Goal: Information Seeking & Learning: Learn about a topic

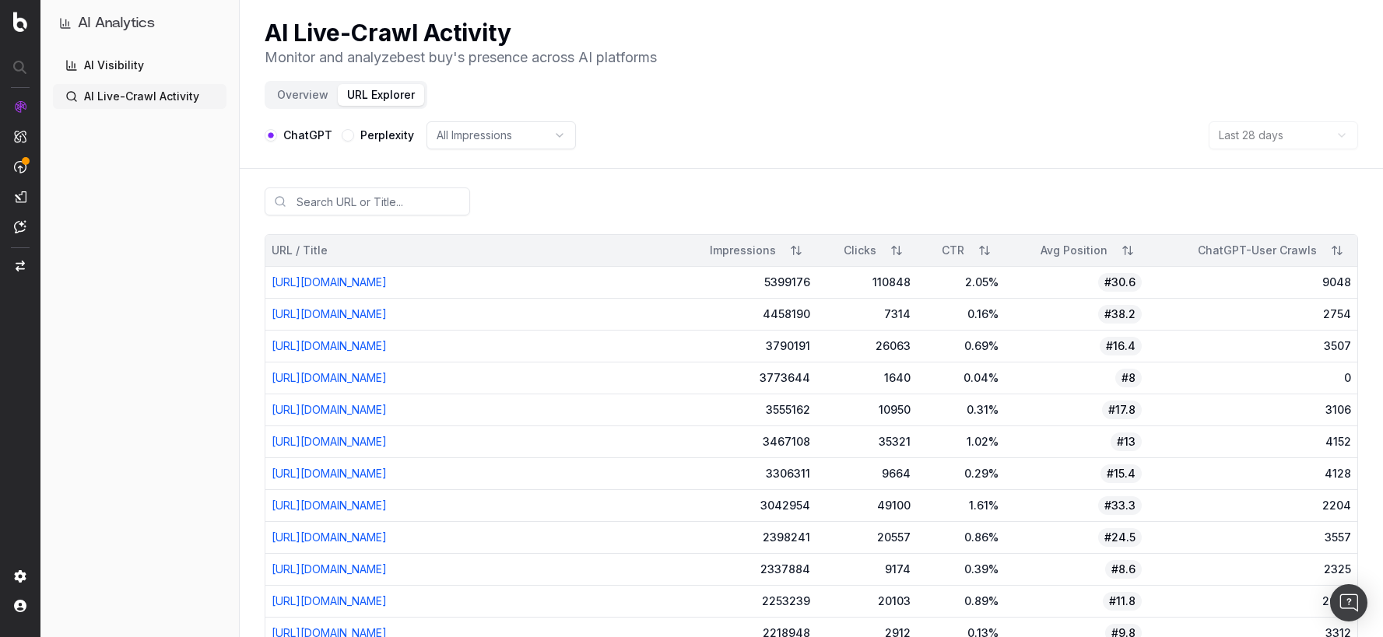
scroll to position [13, 0]
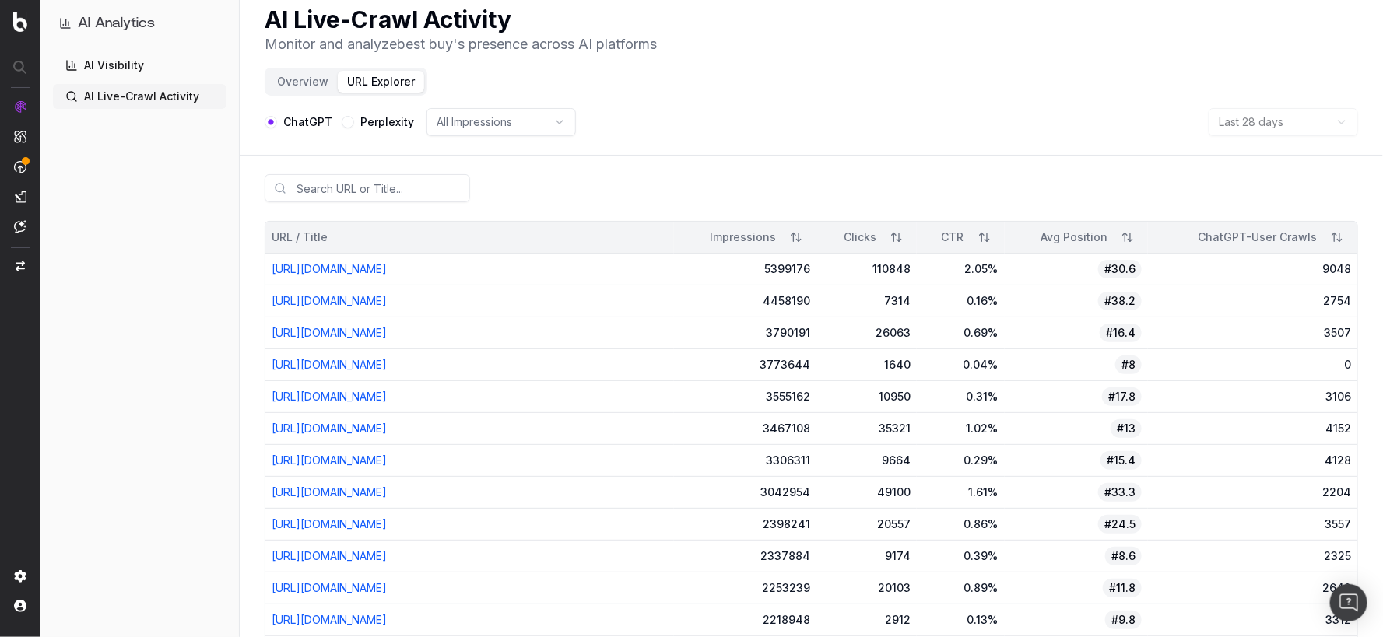
click at [303, 81] on button "Overview" at bounding box center [303, 82] width 70 height 22
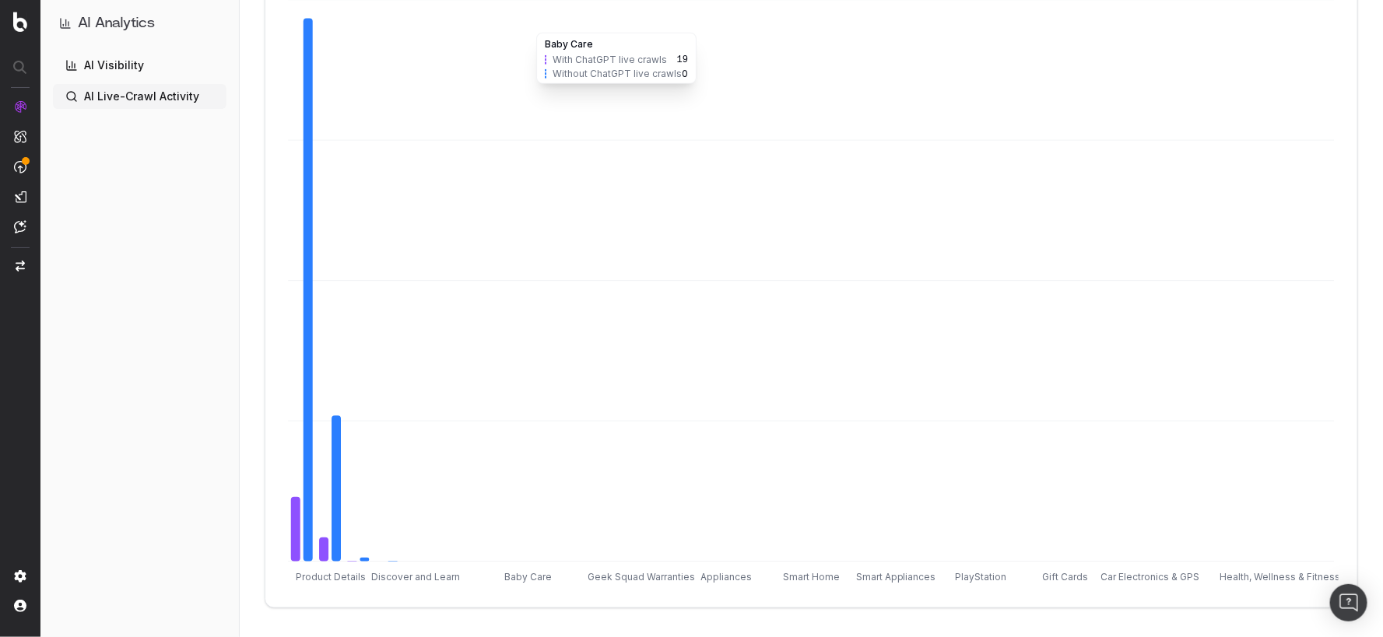
scroll to position [852, 0]
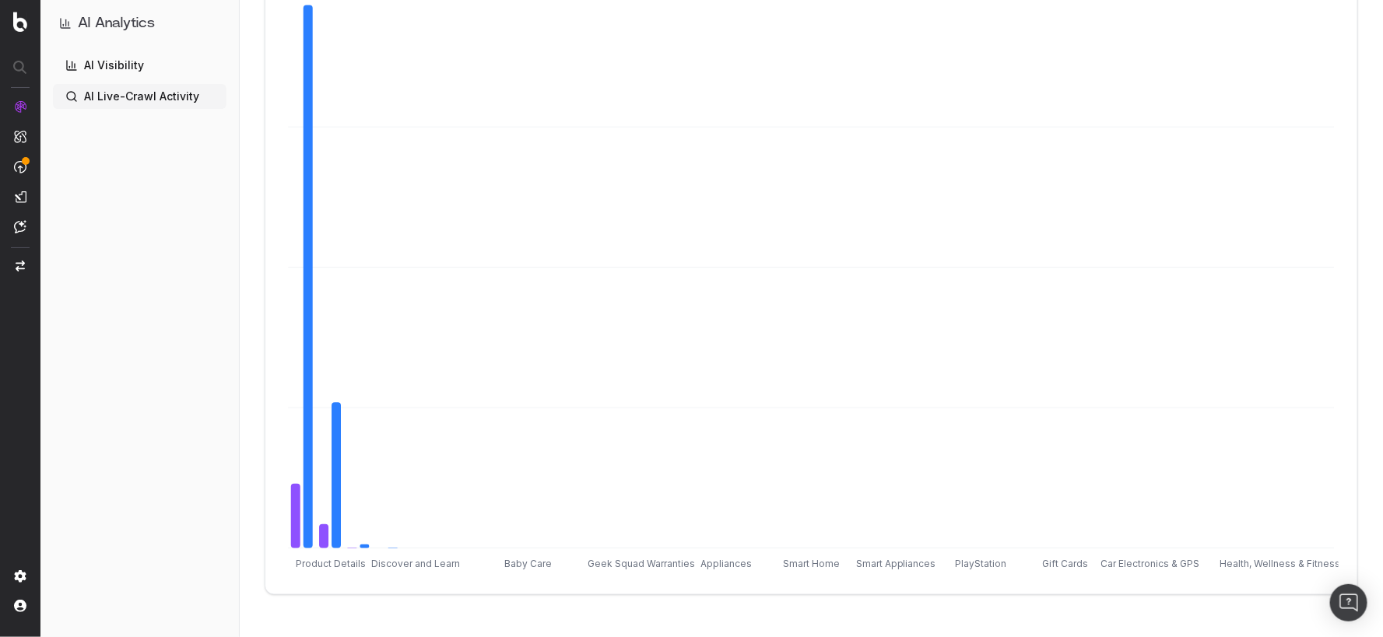
click at [189, 67] on link "AI Visibility" at bounding box center [140, 65] width 174 height 25
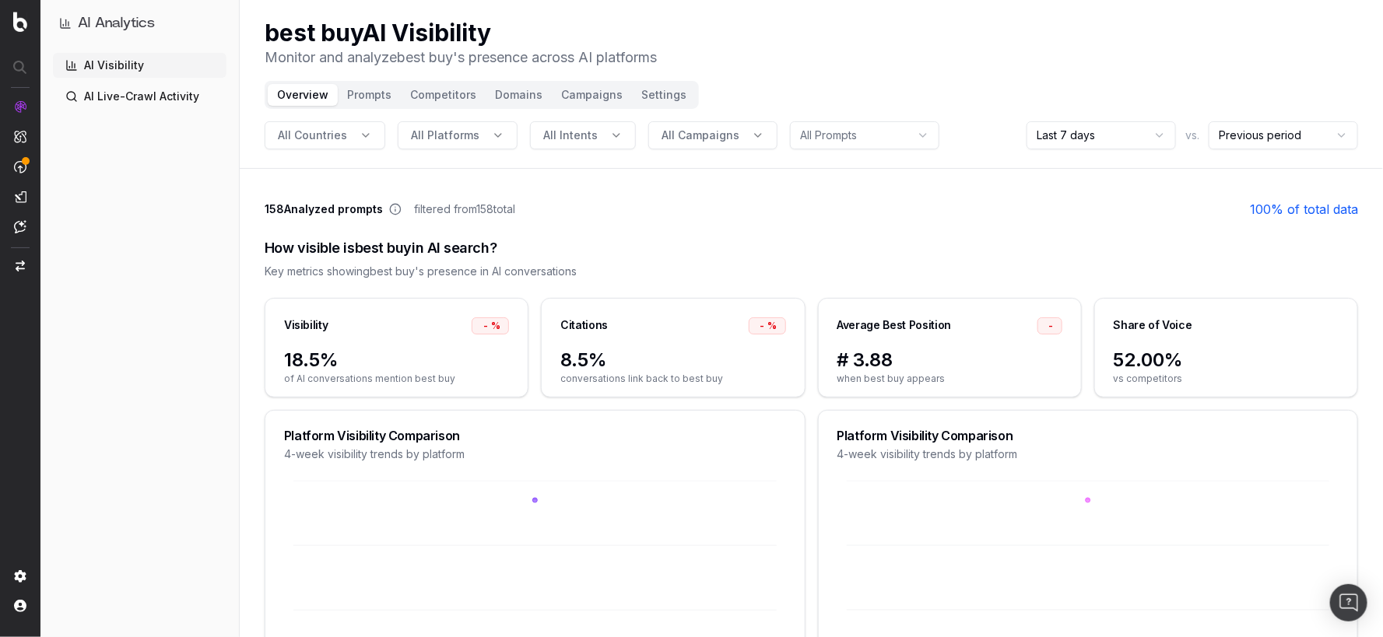
click at [162, 96] on link "AI Live-Crawl Activity" at bounding box center [140, 96] width 174 height 25
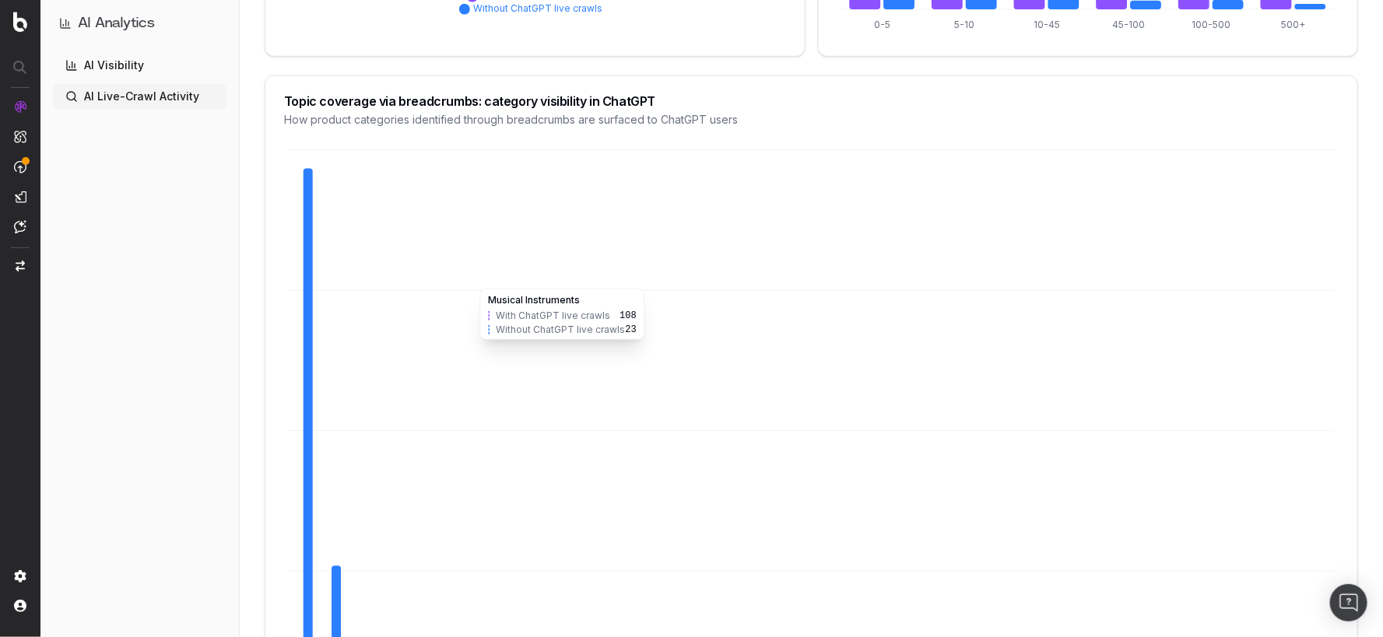
scroll to position [852, 0]
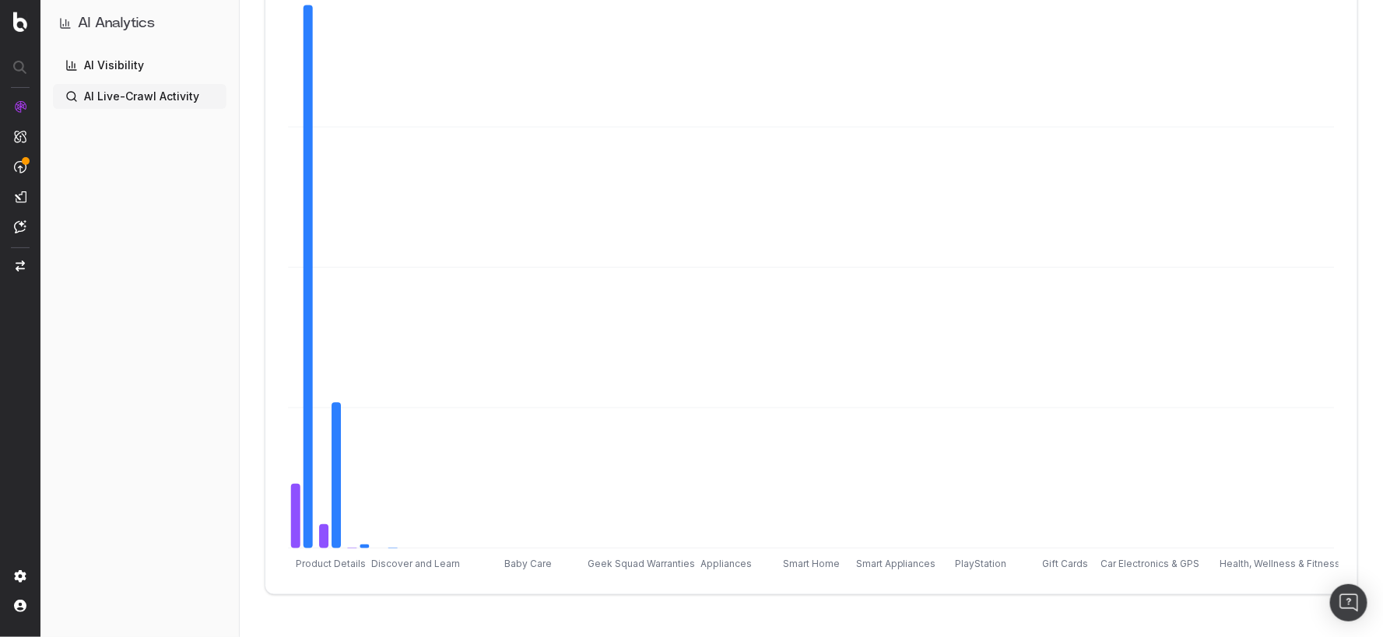
click at [154, 71] on link "AI Visibility" at bounding box center [140, 65] width 174 height 25
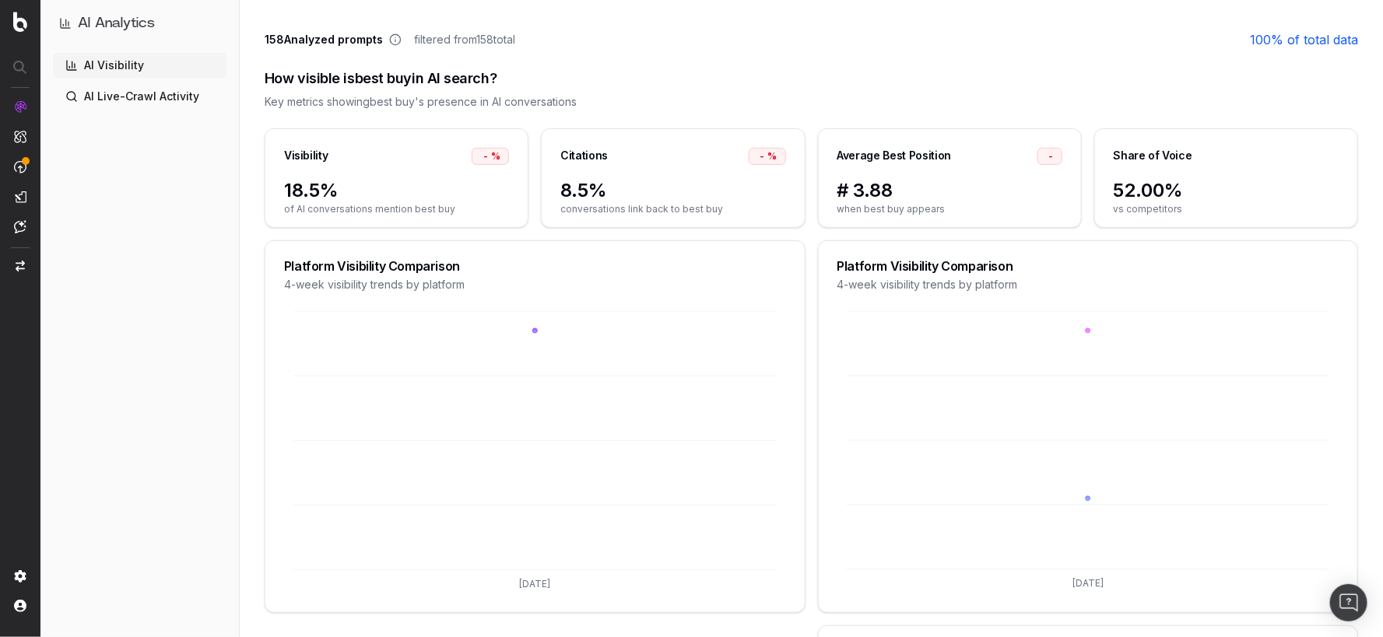
scroll to position [175, 0]
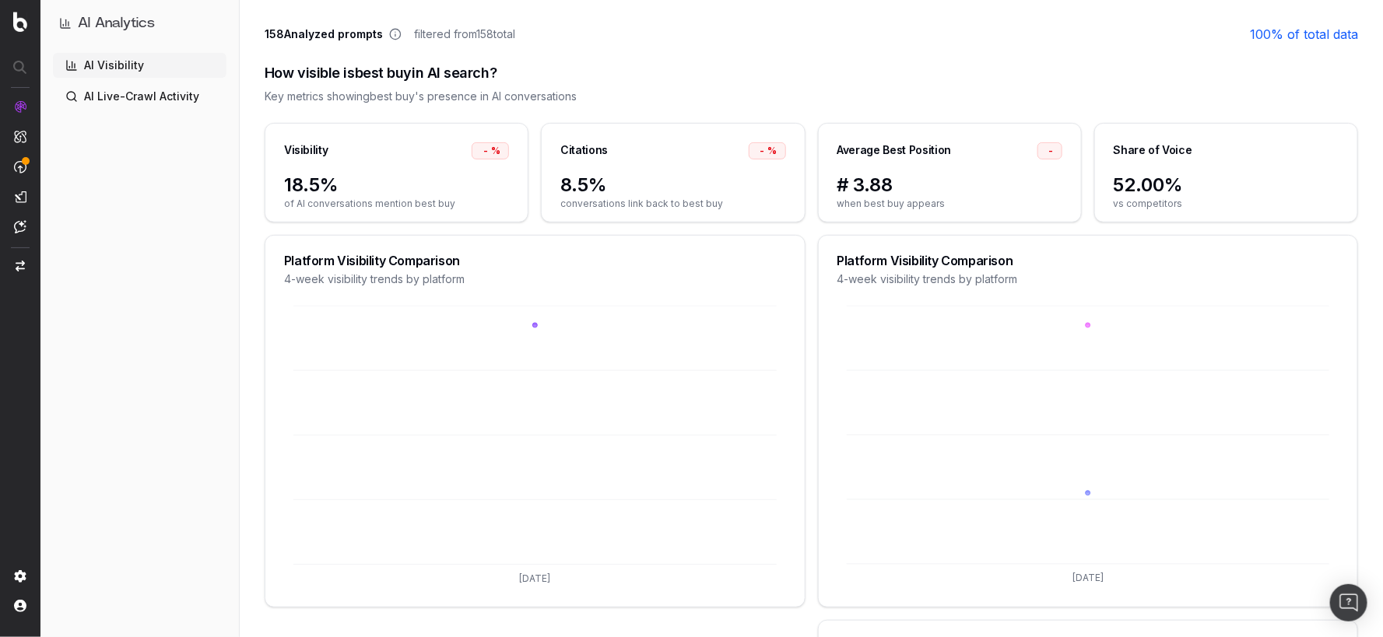
click at [653, 212] on div "8.5% conversations link back to best buy" at bounding box center [673, 197] width 262 height 49
click at [652, 211] on div "8.5% conversations link back to best buy" at bounding box center [673, 197] width 262 height 49
click at [651, 198] on span "conversations link back to best buy" at bounding box center [672, 204] width 225 height 12
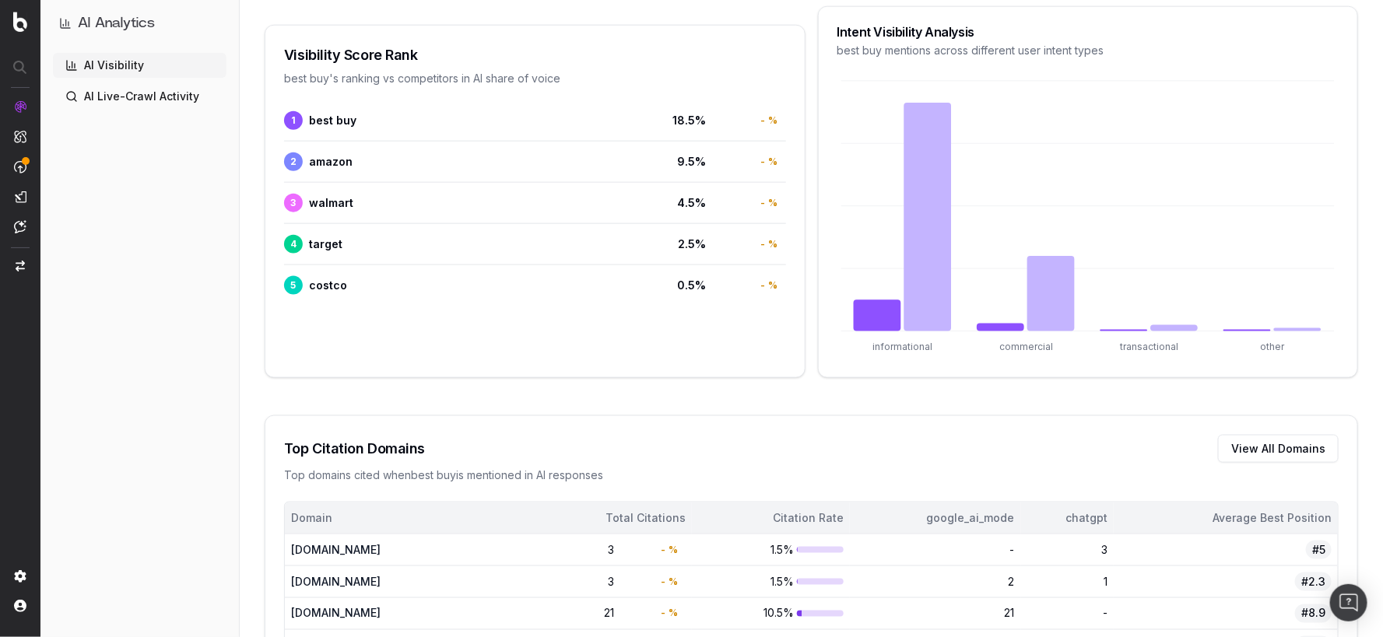
scroll to position [0, 0]
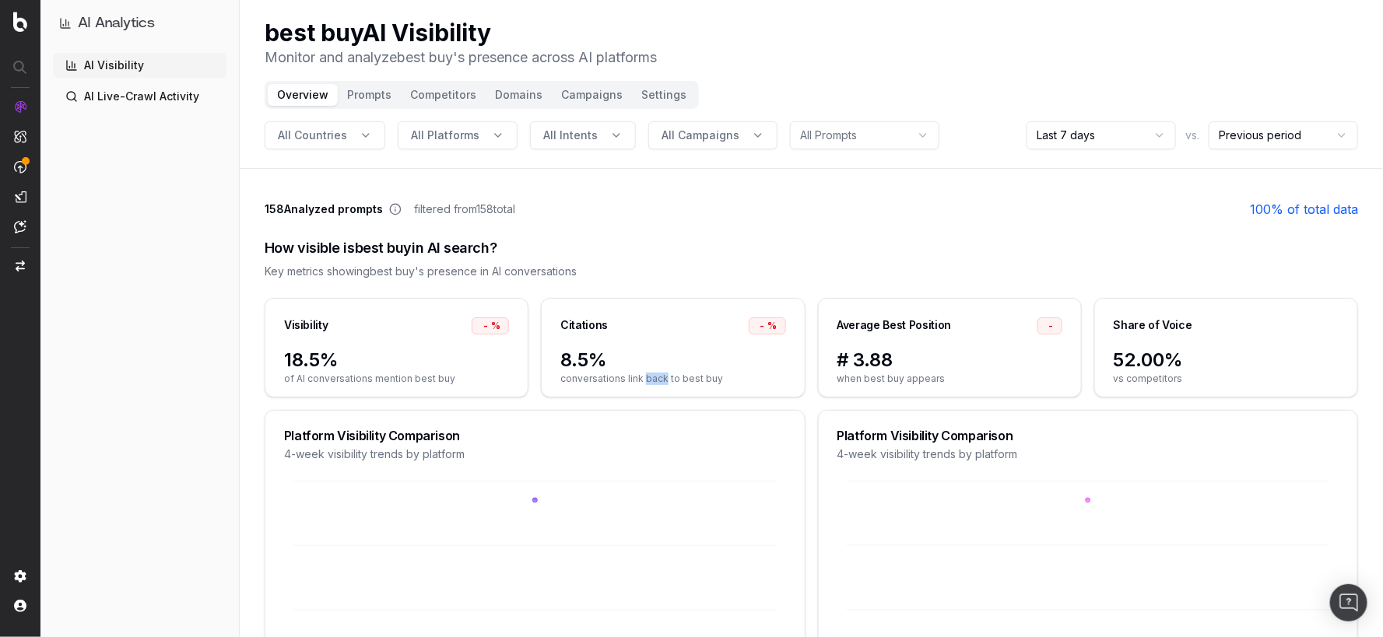
click at [371, 96] on button "Prompts" at bounding box center [369, 95] width 63 height 22
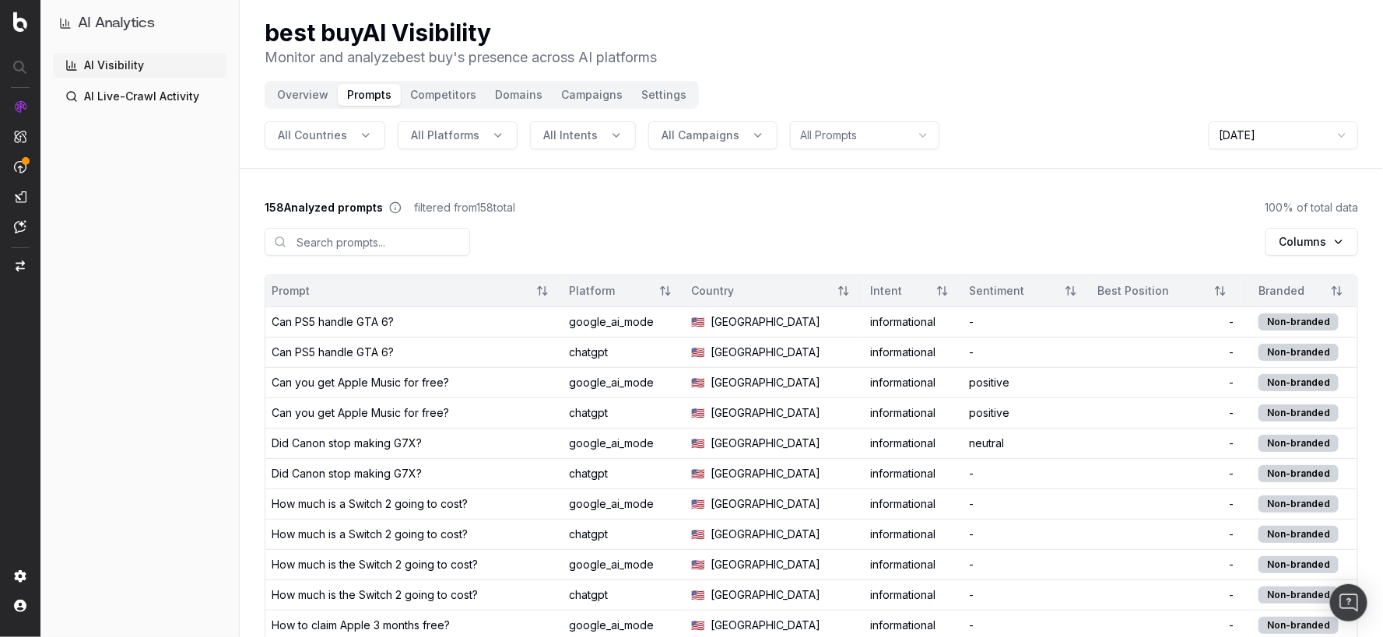
click at [508, 91] on button "Domains" at bounding box center [519, 95] width 66 height 22
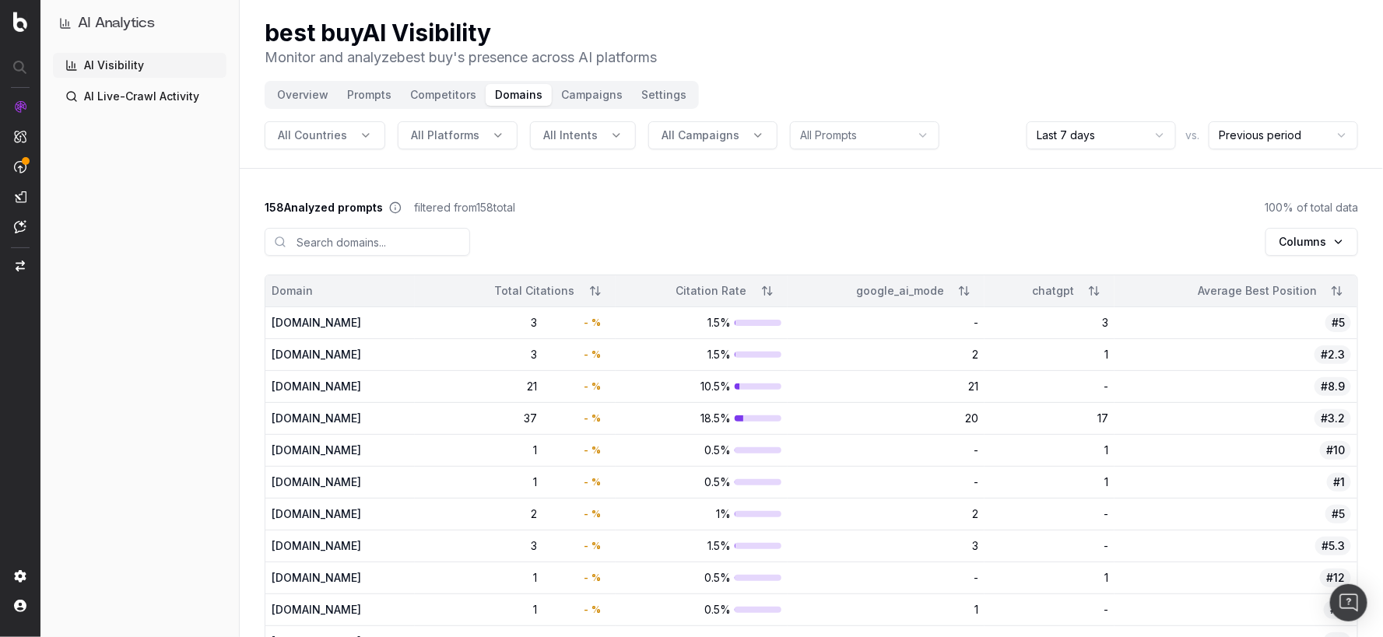
click at [155, 96] on link "AI Live-Crawl Activity" at bounding box center [140, 96] width 174 height 25
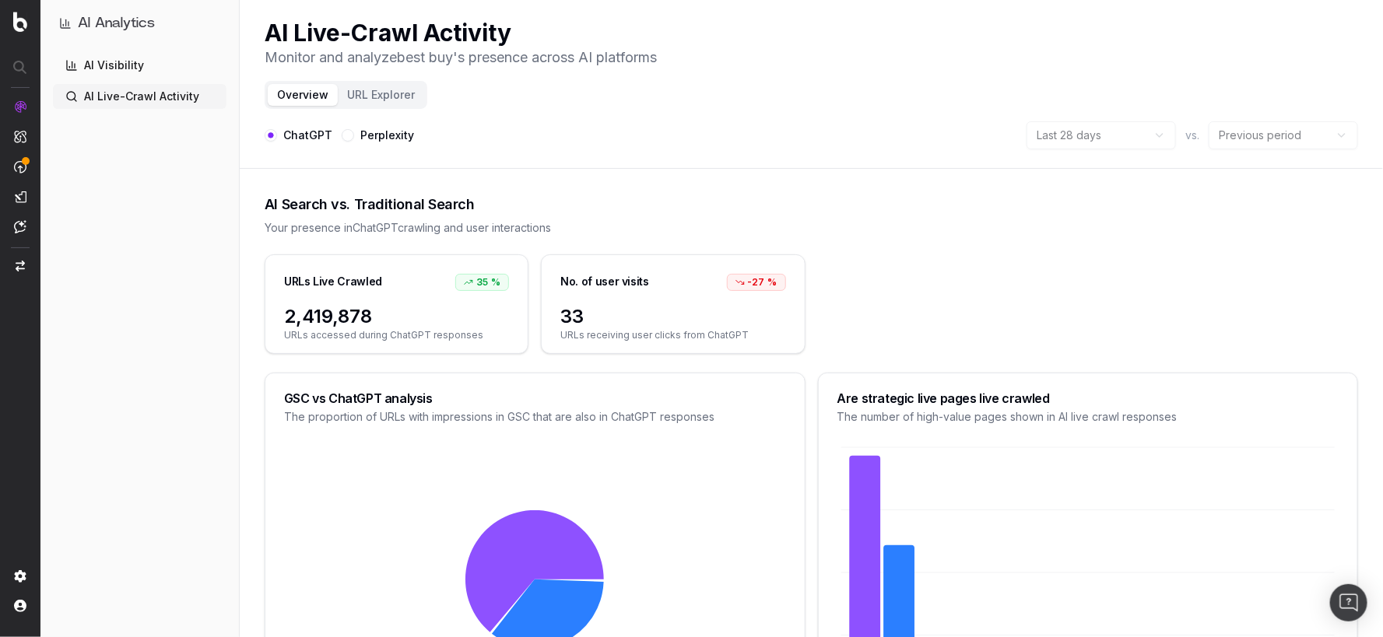
click at [403, 96] on button "URL Explorer" at bounding box center [381, 95] width 86 height 22
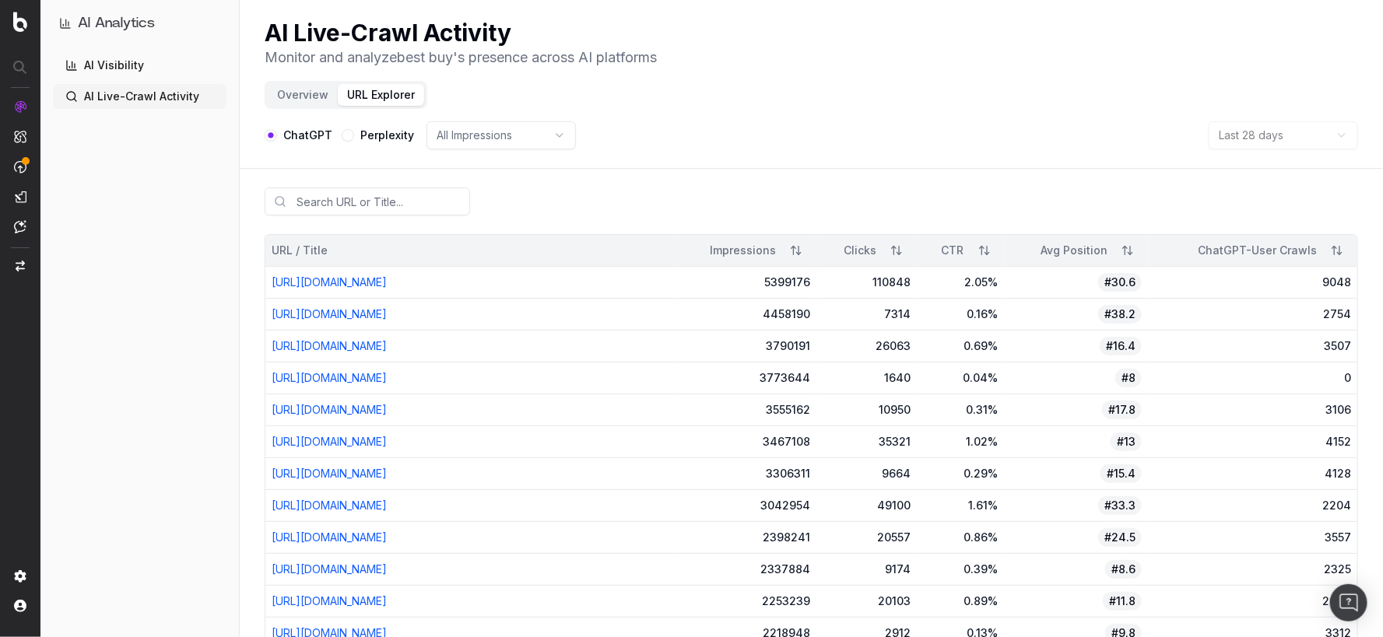
click at [289, 99] on button "Overview" at bounding box center [303, 95] width 70 height 22
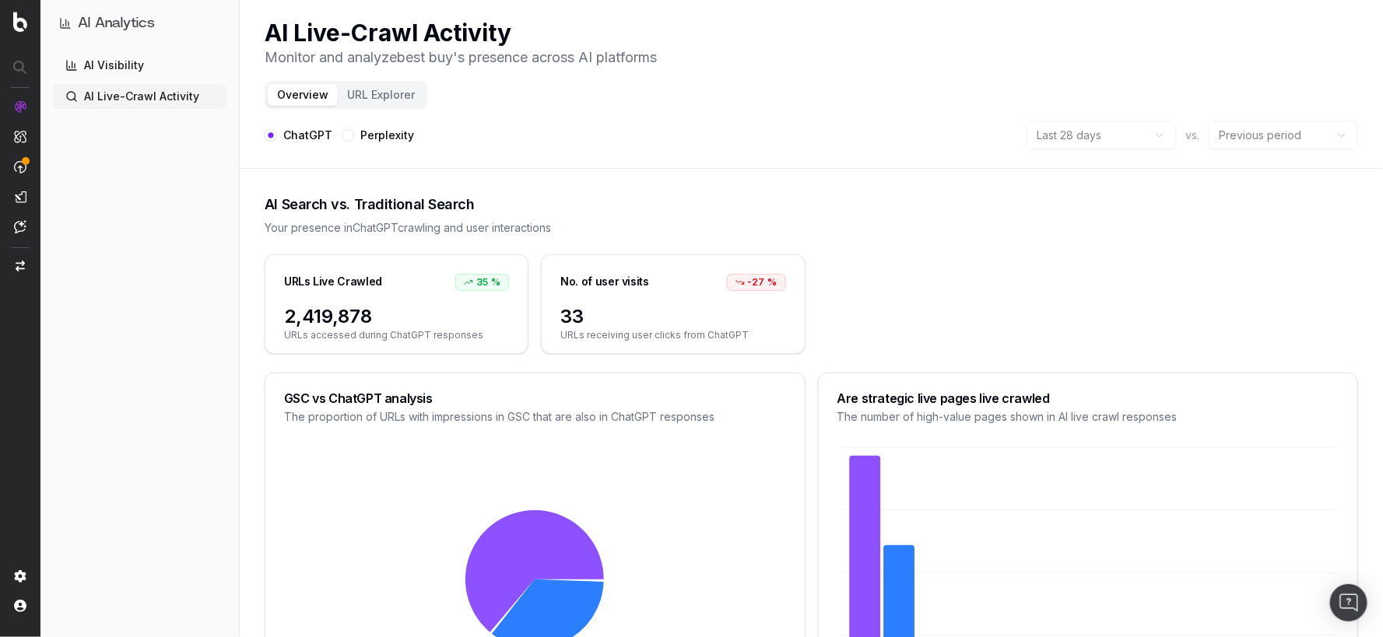
click at [395, 110] on header "AI Live-Crawl Activity Monitor and analyze best buy 's presence across AI platf…" at bounding box center [811, 84] width 1143 height 169
click at [391, 106] on div "Overview URL Explorer" at bounding box center [346, 95] width 163 height 28
click at [383, 90] on button "URL Explorer" at bounding box center [381, 95] width 86 height 22
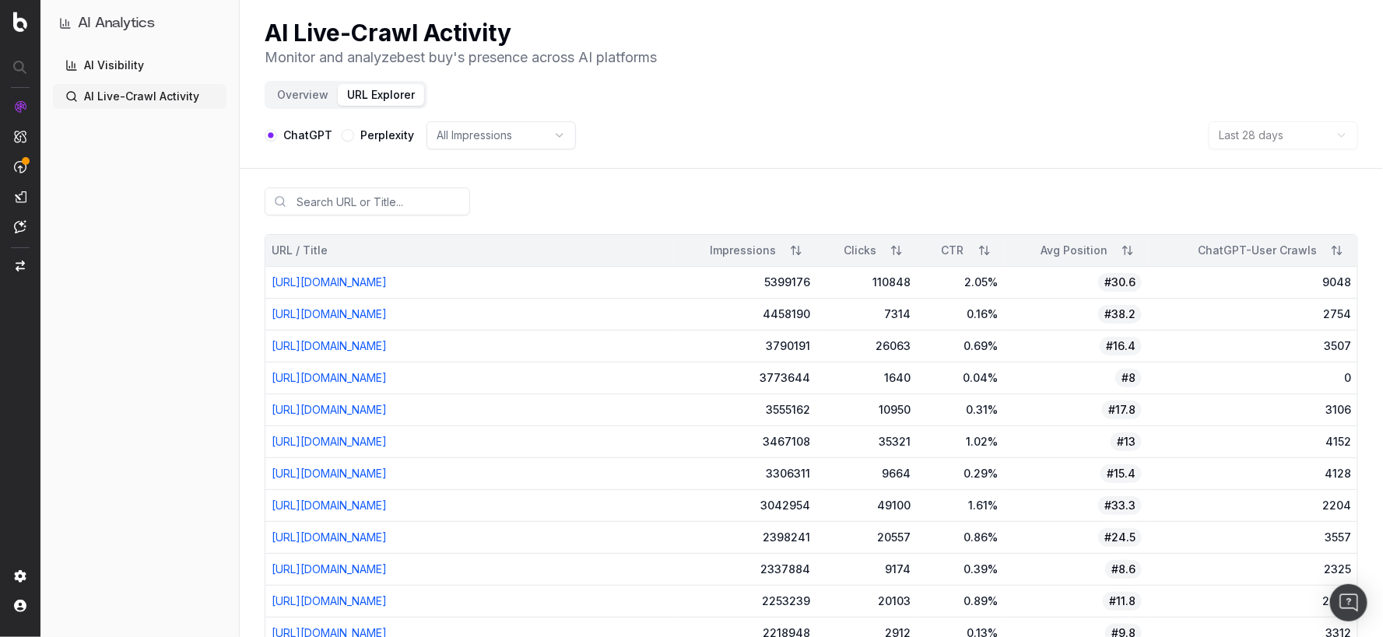
click at [146, 57] on link "AI Visibility" at bounding box center [140, 65] width 174 height 25
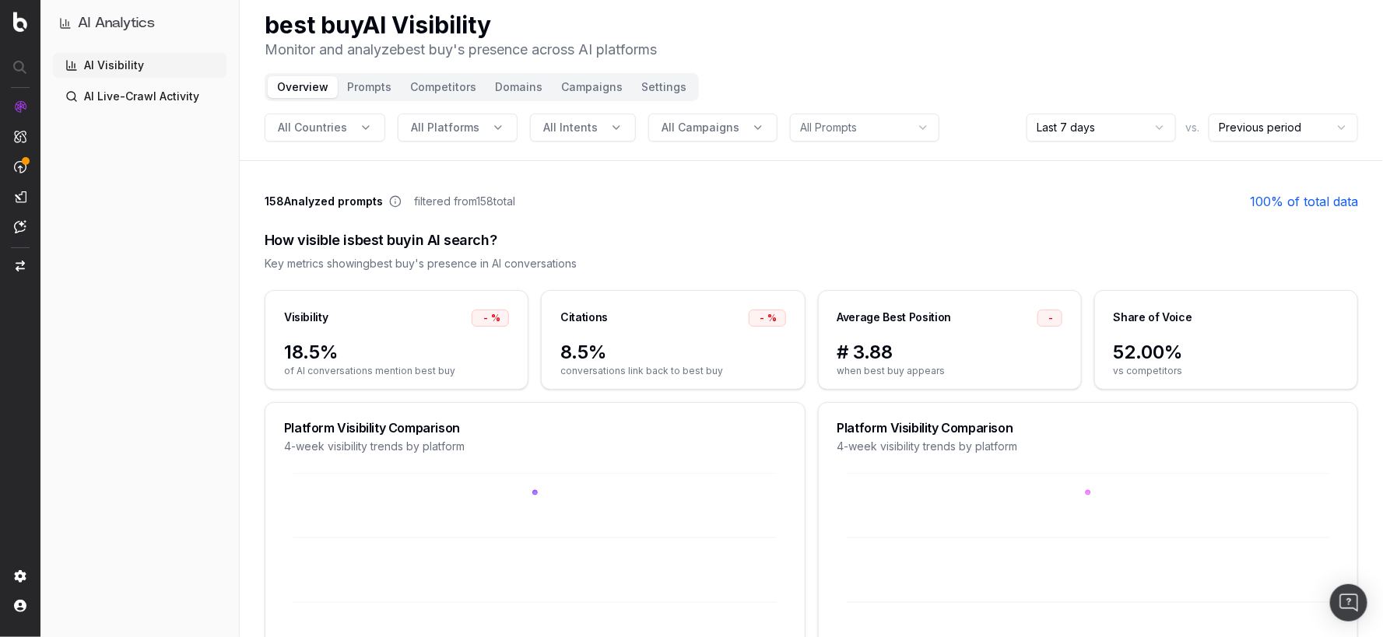
scroll to position [12, 0]
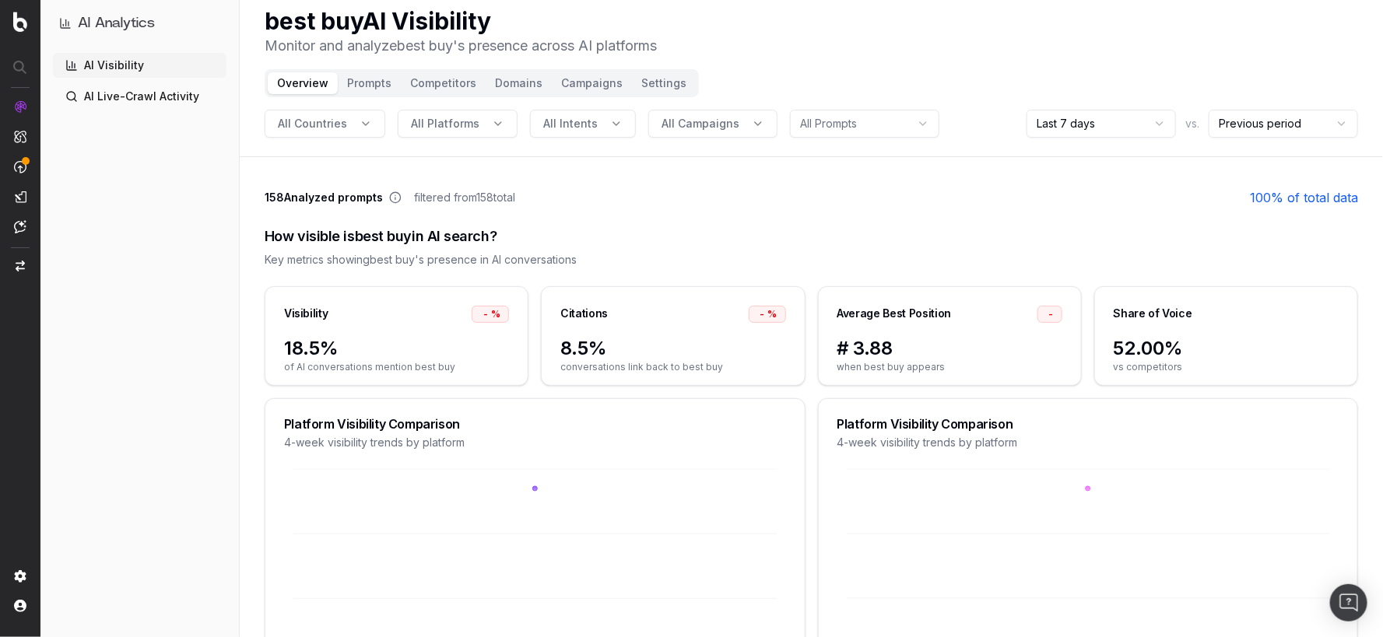
click at [584, 346] on span "8.5%" at bounding box center [672, 348] width 225 height 25
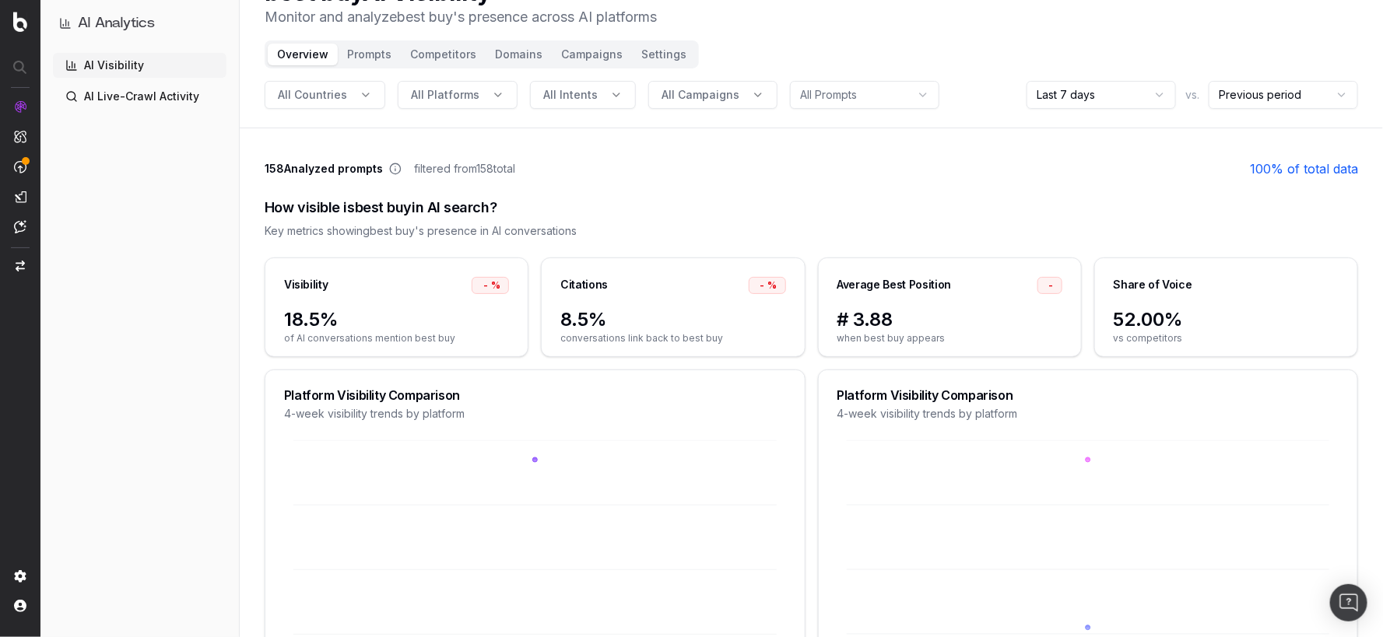
scroll to position [45, 0]
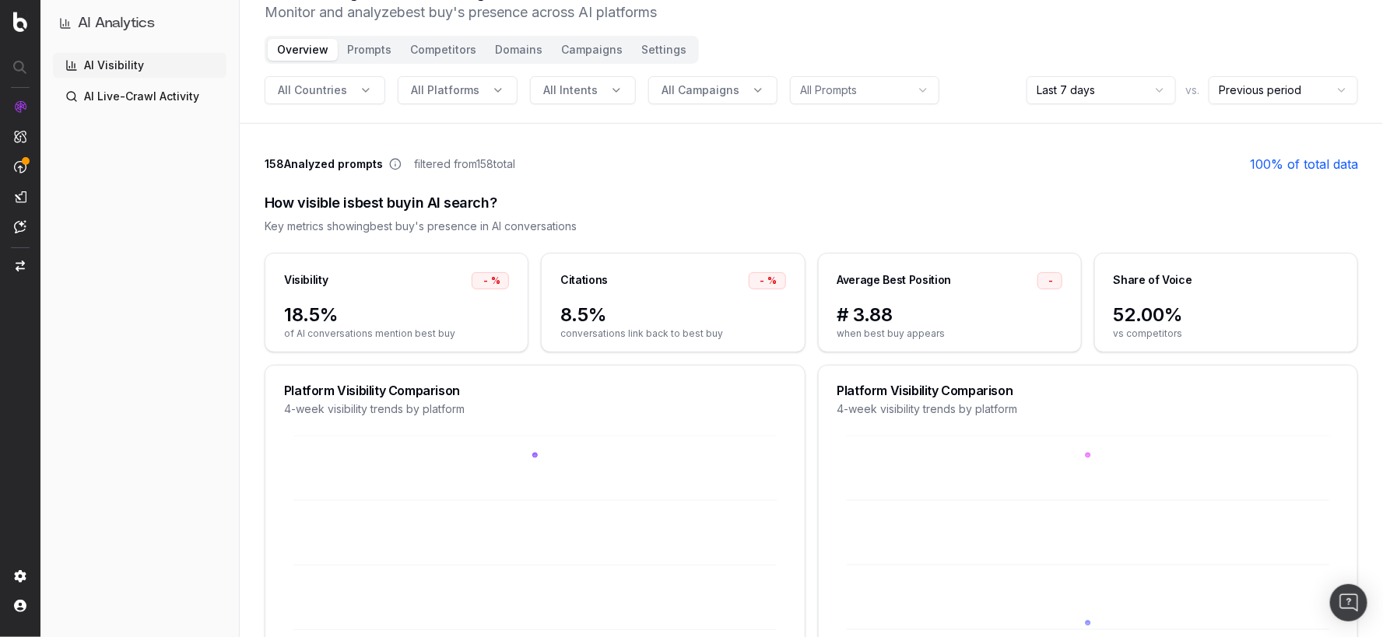
click at [644, 333] on span "conversations link back to best buy" at bounding box center [672, 334] width 225 height 12
click at [695, 288] on div "Citations - %" at bounding box center [673, 278] width 262 height 49
click at [784, 275] on div "- %" at bounding box center [767, 280] width 37 height 17
click at [146, 66] on link "AI Visibility" at bounding box center [140, 65] width 174 height 25
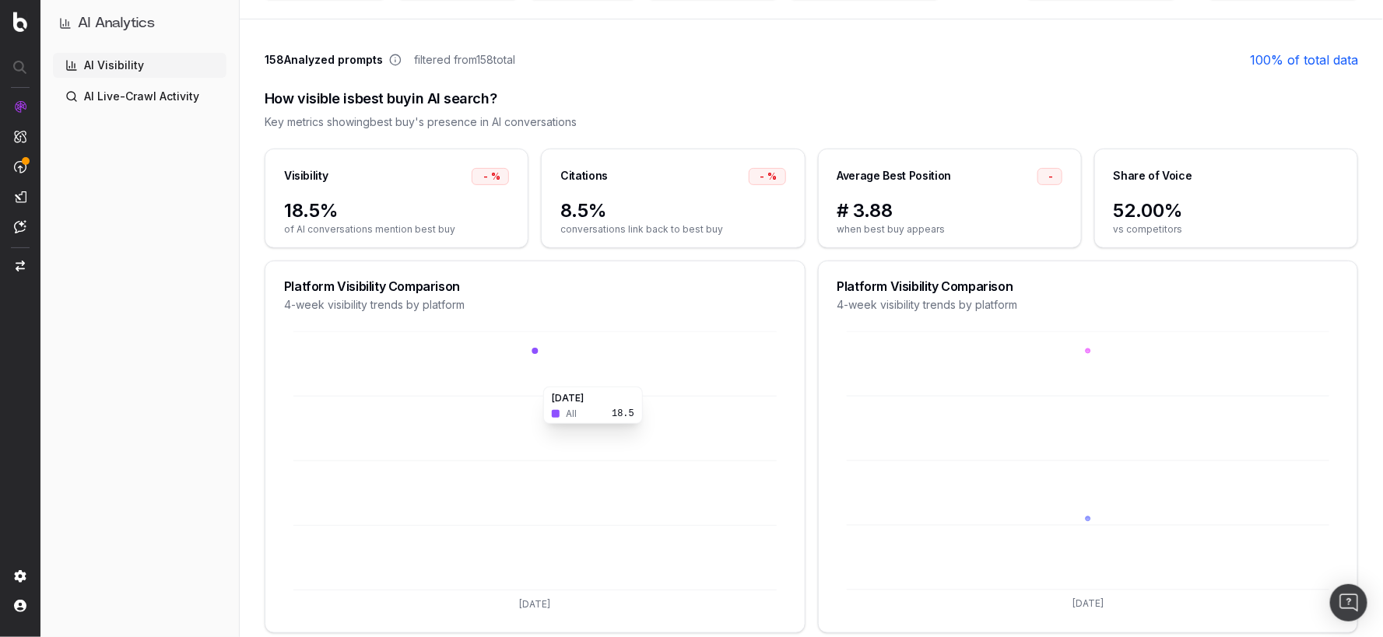
scroll to position [151, 0]
